Goal: Transaction & Acquisition: Book appointment/travel/reservation

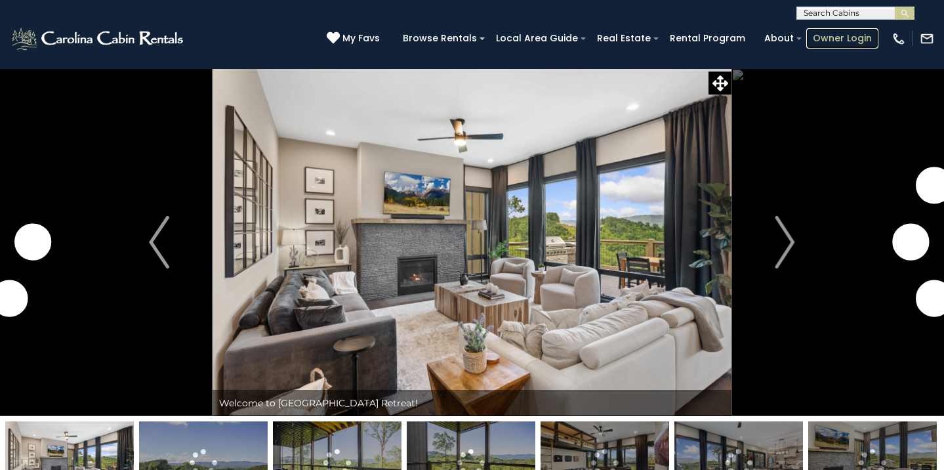
click at [845, 42] on link "Owner Login" at bounding box center [842, 38] width 72 height 20
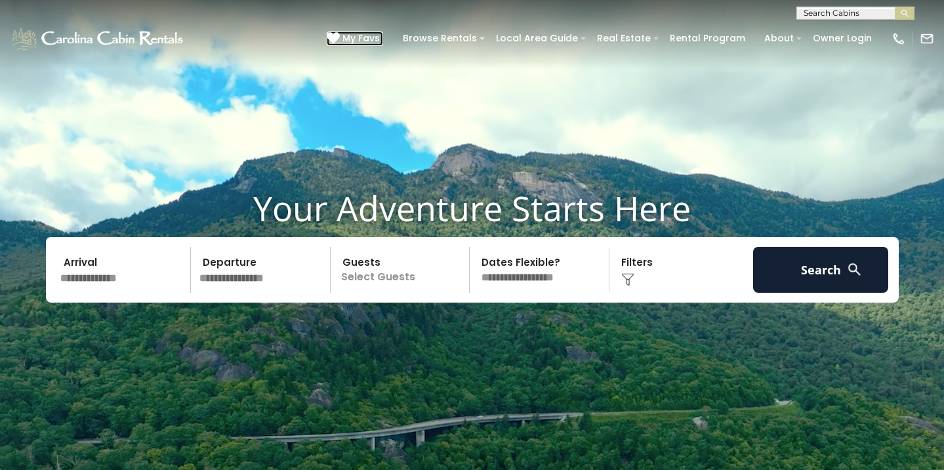
click at [380, 41] on span "My Favs" at bounding box center [361, 38] width 37 height 14
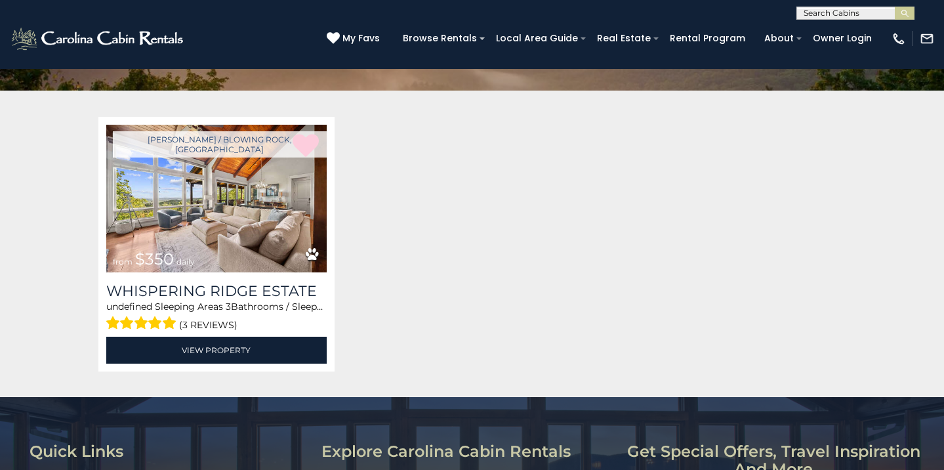
scroll to position [211, 0]
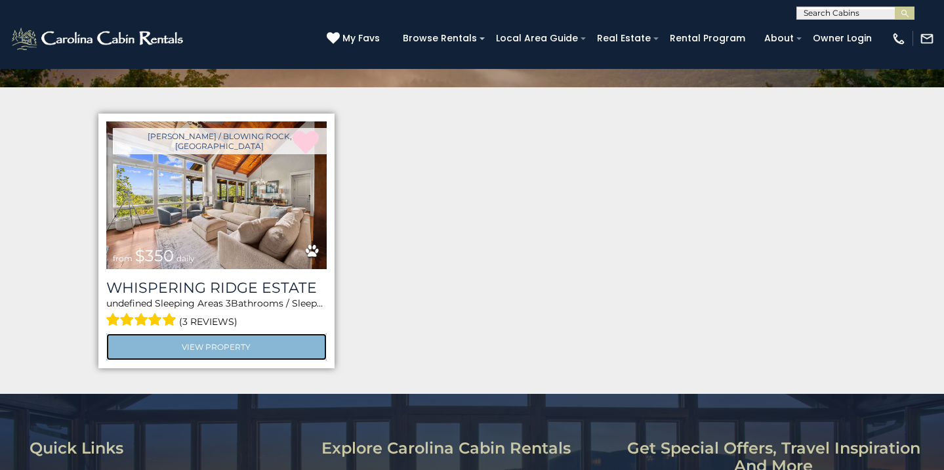
click at [223, 352] on link "View Property" at bounding box center [216, 346] width 220 height 27
